Goal: Information Seeking & Learning: Find specific page/section

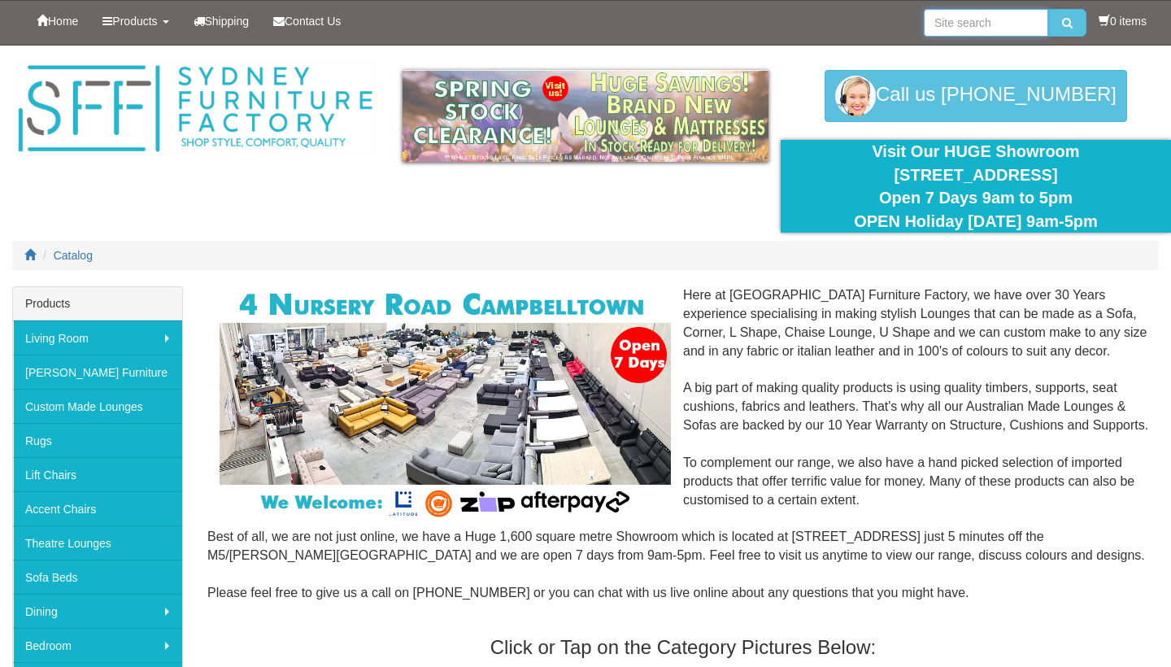
click at [972, 28] on input "search" at bounding box center [986, 23] width 124 height 28
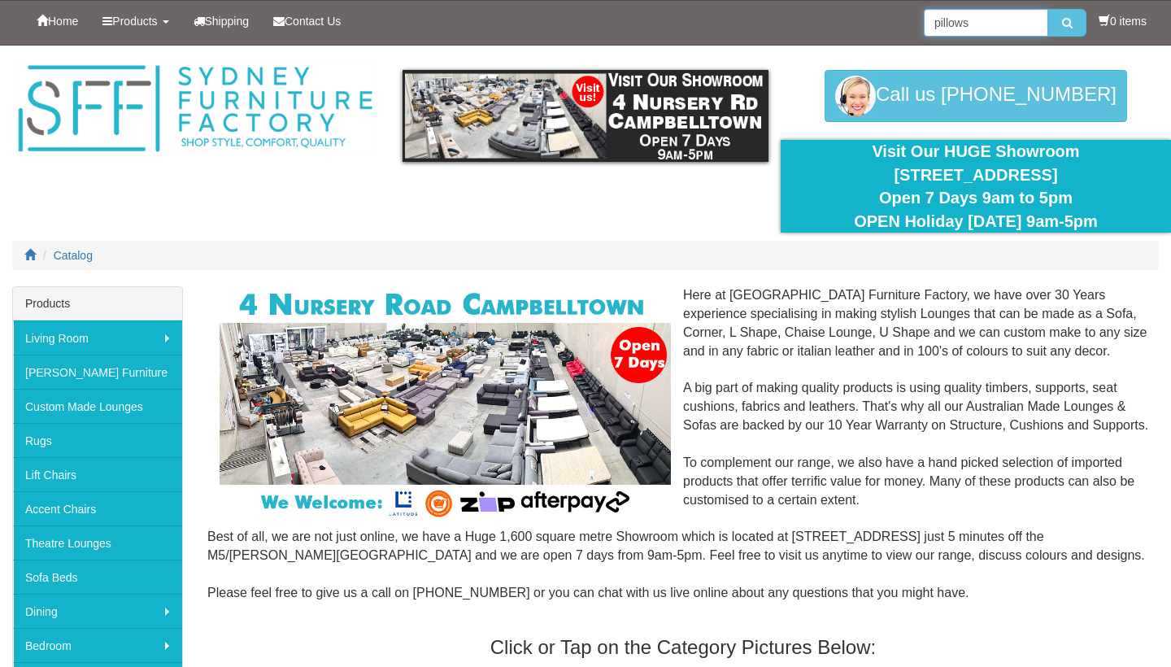
type input "pillows"
click at [1063, 23] on button "submit" at bounding box center [1067, 23] width 38 height 28
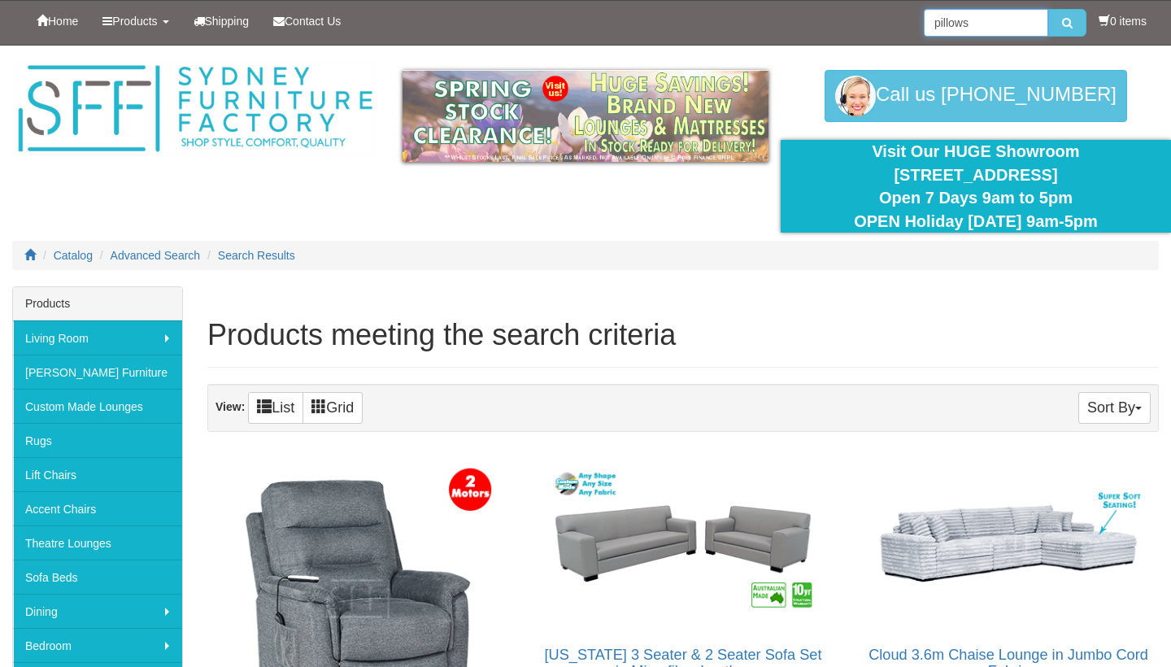
click at [978, 30] on input "pillows" at bounding box center [986, 23] width 124 height 28
click at [1063, 23] on button "submit" at bounding box center [1067, 23] width 38 height 28
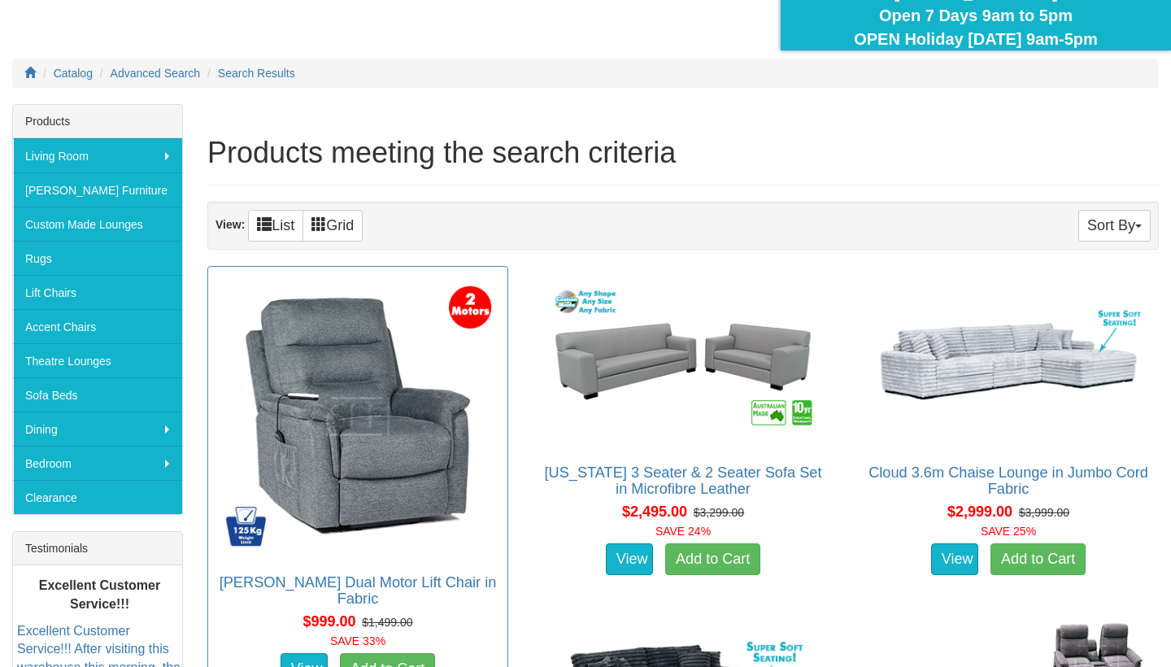
scroll to position [181, 0]
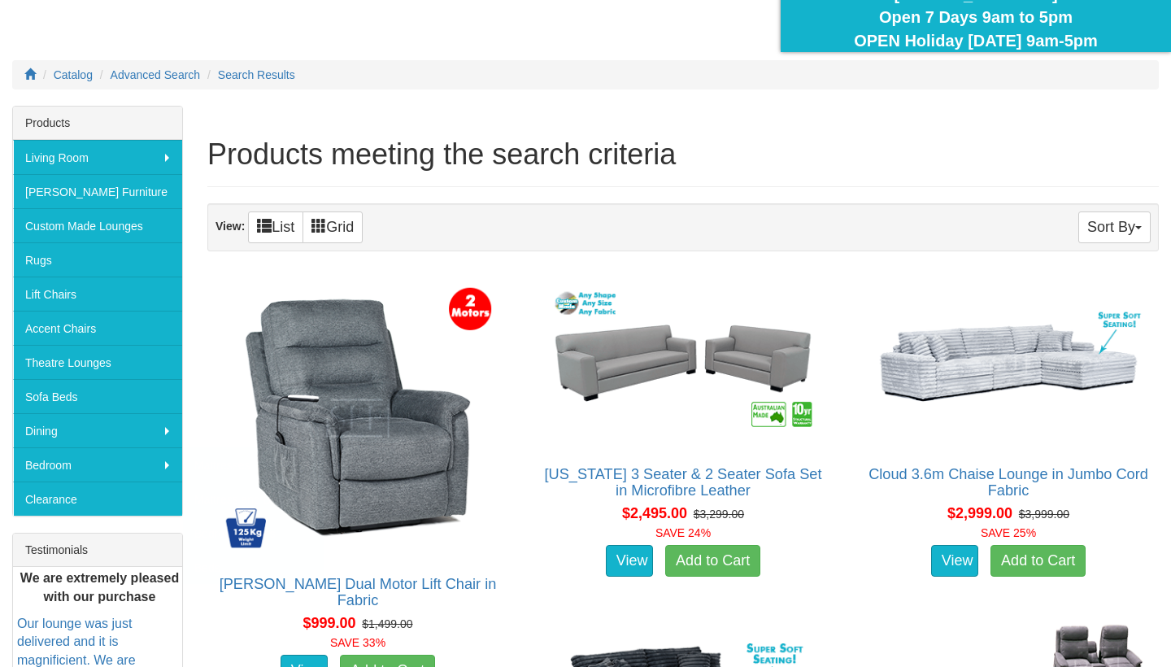
click at [786, 97] on div "Catalog Advanced Search Search Results" at bounding box center [585, 83] width 1171 height 46
